Goal: Navigation & Orientation: Find specific page/section

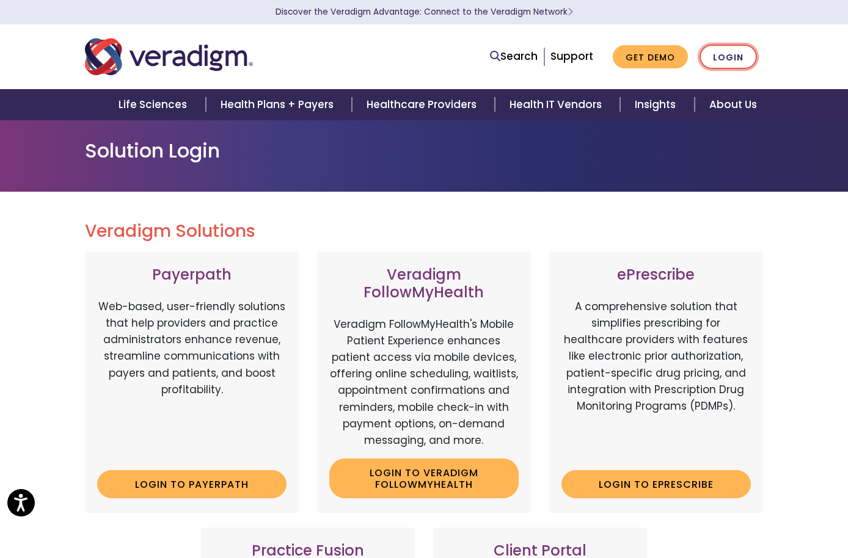
drag, startPoint x: 0, startPoint y: 0, endPoint x: 794, endPoint y: 51, distance: 795.5
click at [757, 51] on link "Login" at bounding box center [727, 57] width 57 height 25
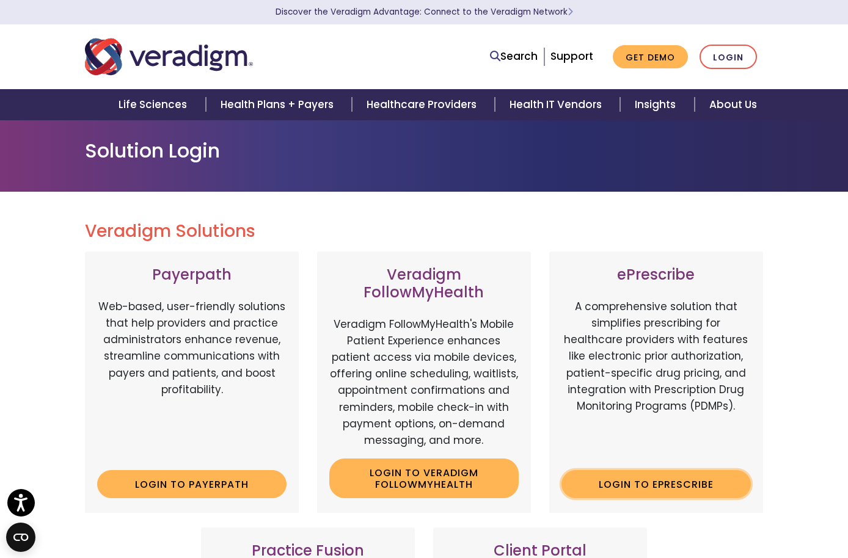
click at [721, 470] on link "Login to ePrescribe" at bounding box center [655, 484] width 189 height 28
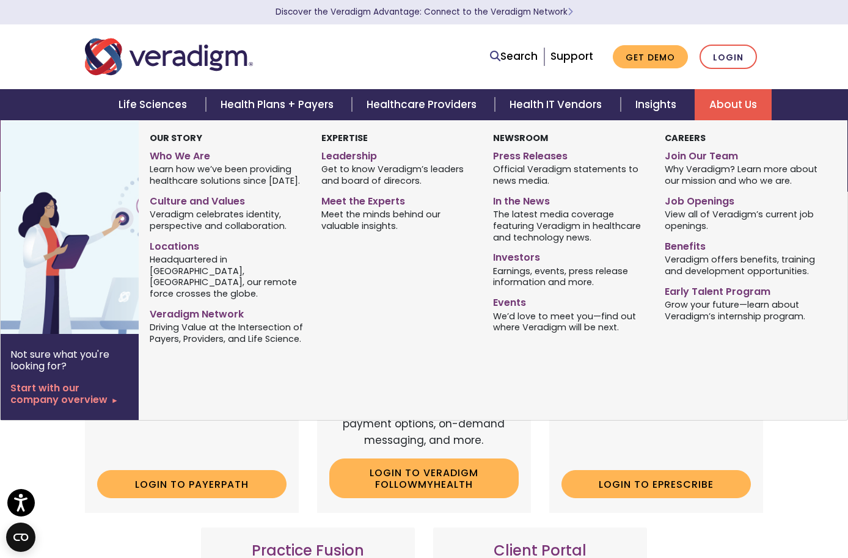
click at [728, 103] on link "About Us" at bounding box center [732, 104] width 77 height 31
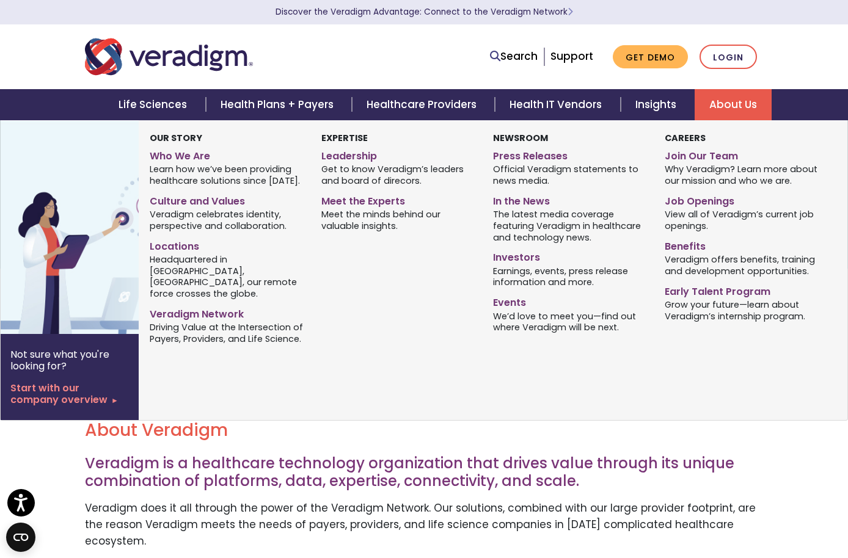
click at [722, 108] on link "About Us" at bounding box center [732, 104] width 77 height 31
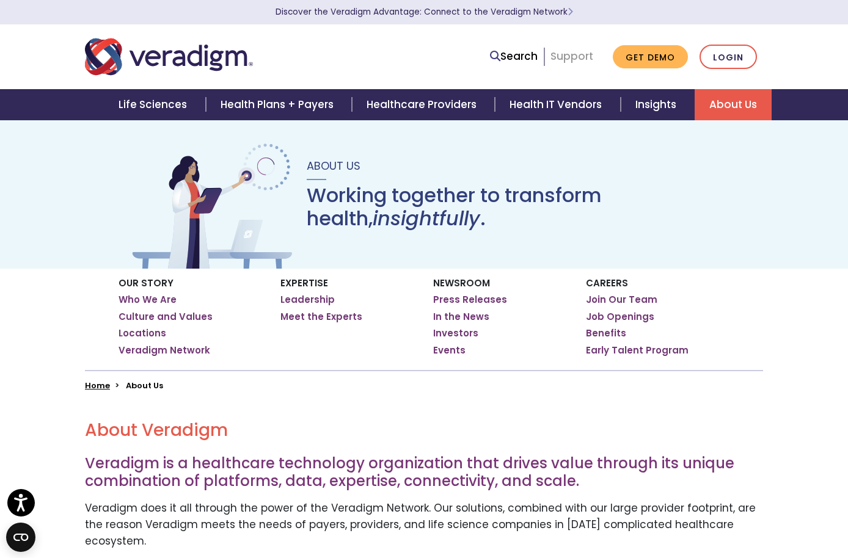
click at [593, 62] on link "Support" at bounding box center [571, 56] width 43 height 15
